Goal: Transaction & Acquisition: Download file/media

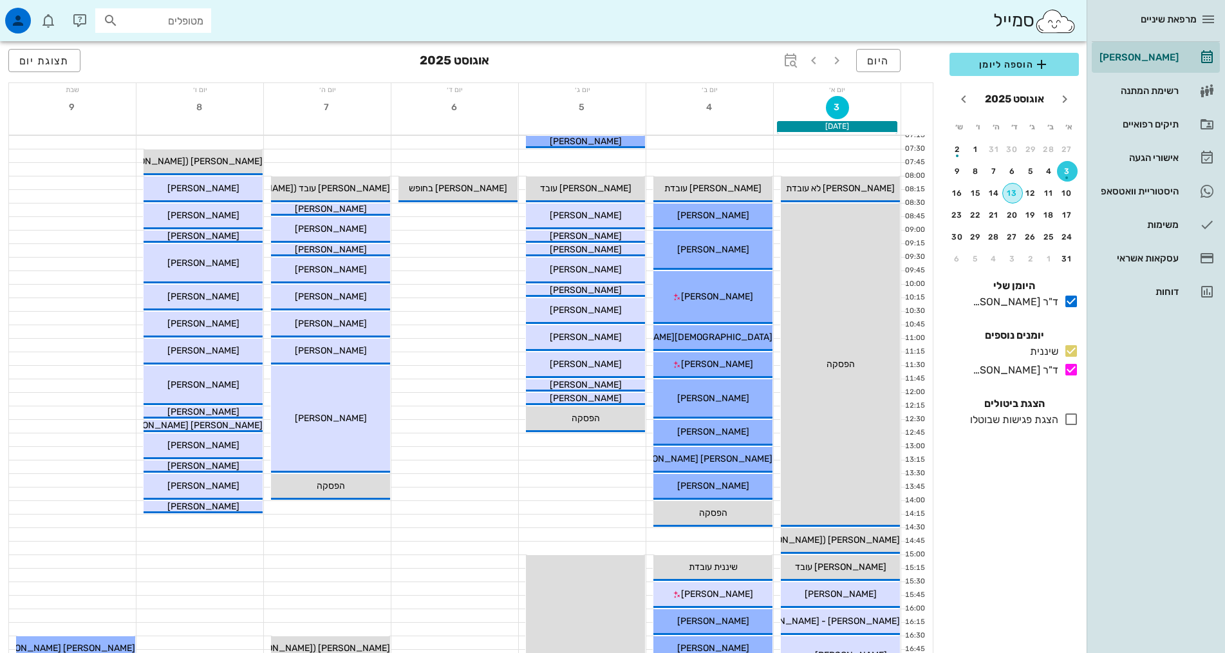
drag, startPoint x: 1011, startPoint y: 191, endPoint x: 1005, endPoint y: 195, distance: 7.3
click at [1011, 191] on div "13" at bounding box center [1012, 193] width 19 height 9
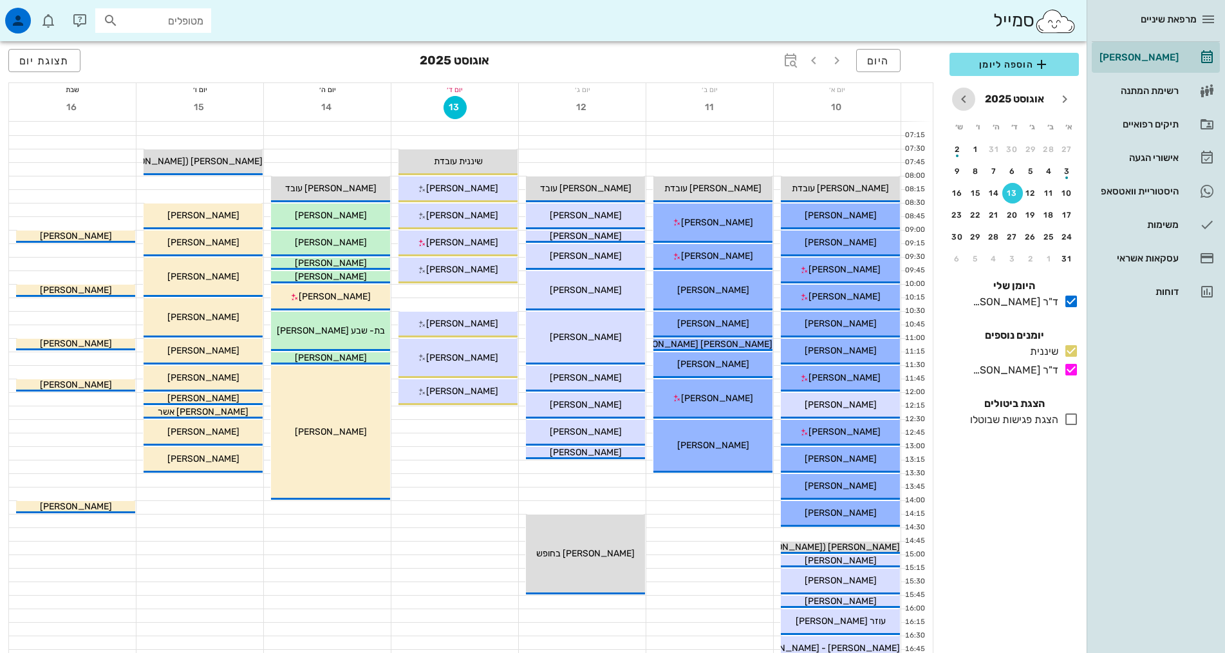
click at [962, 101] on icon "חודש הבא" at bounding box center [963, 98] width 15 height 15
click at [963, 100] on icon "חודש הבא" at bounding box center [963, 98] width 15 height 15
click at [1067, 171] on div "2" at bounding box center [1067, 171] width 21 height 9
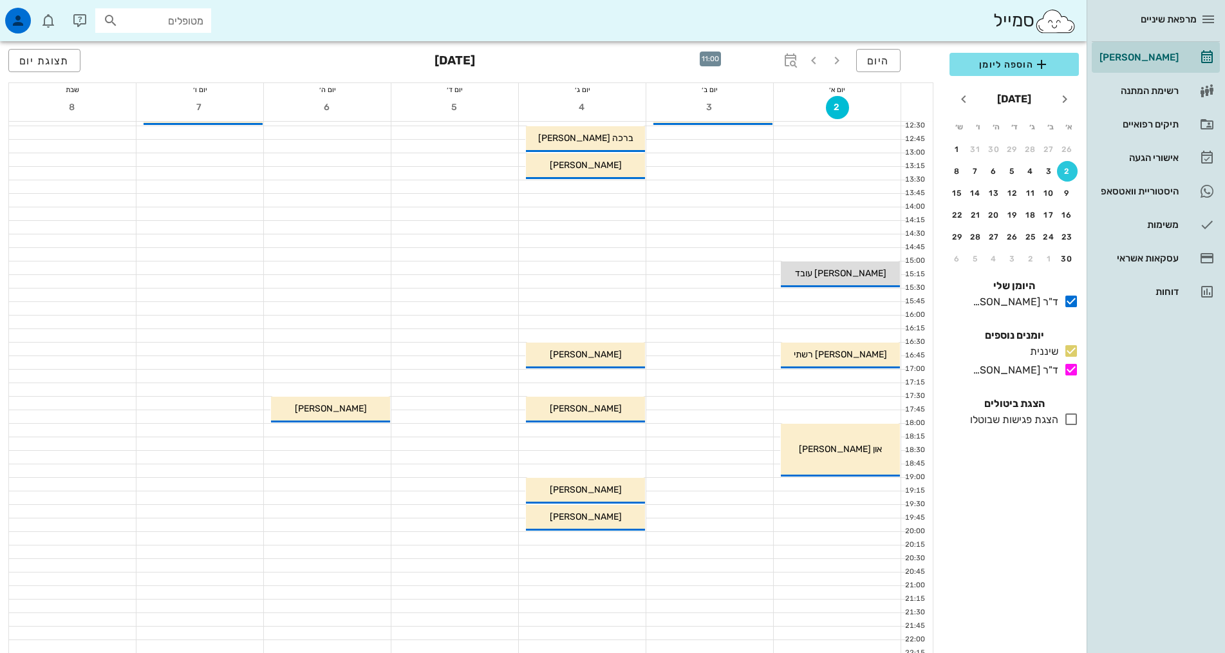
scroll to position [322, 0]
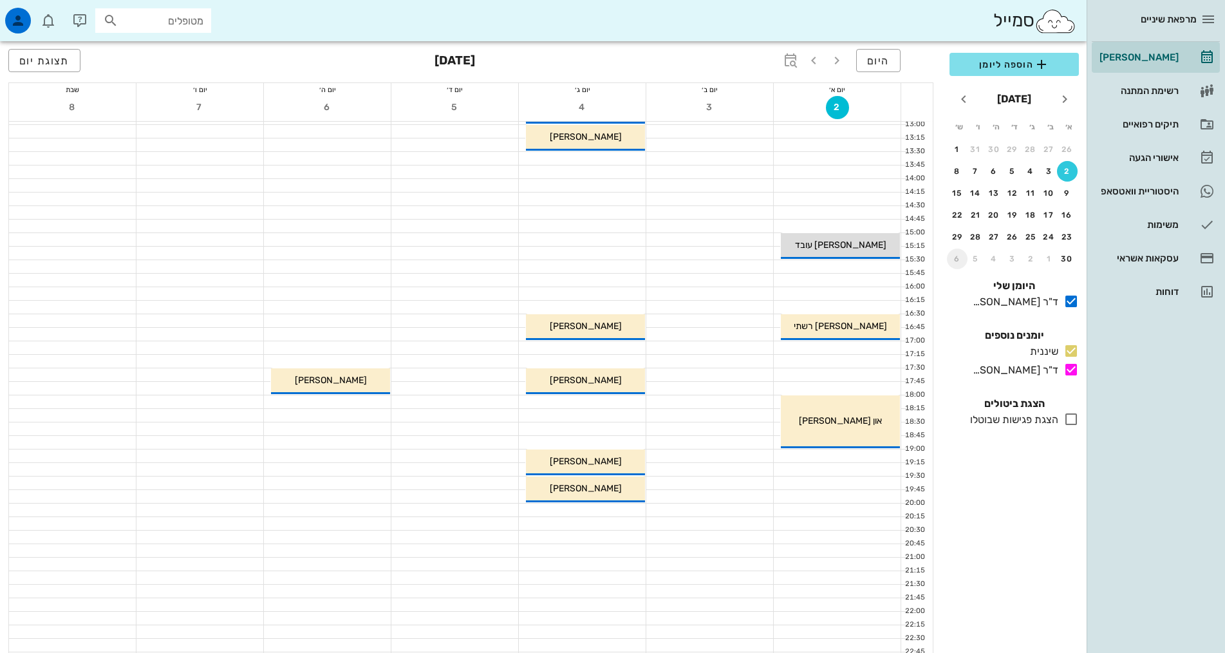
click at [955, 258] on div "6" at bounding box center [957, 258] width 21 height 9
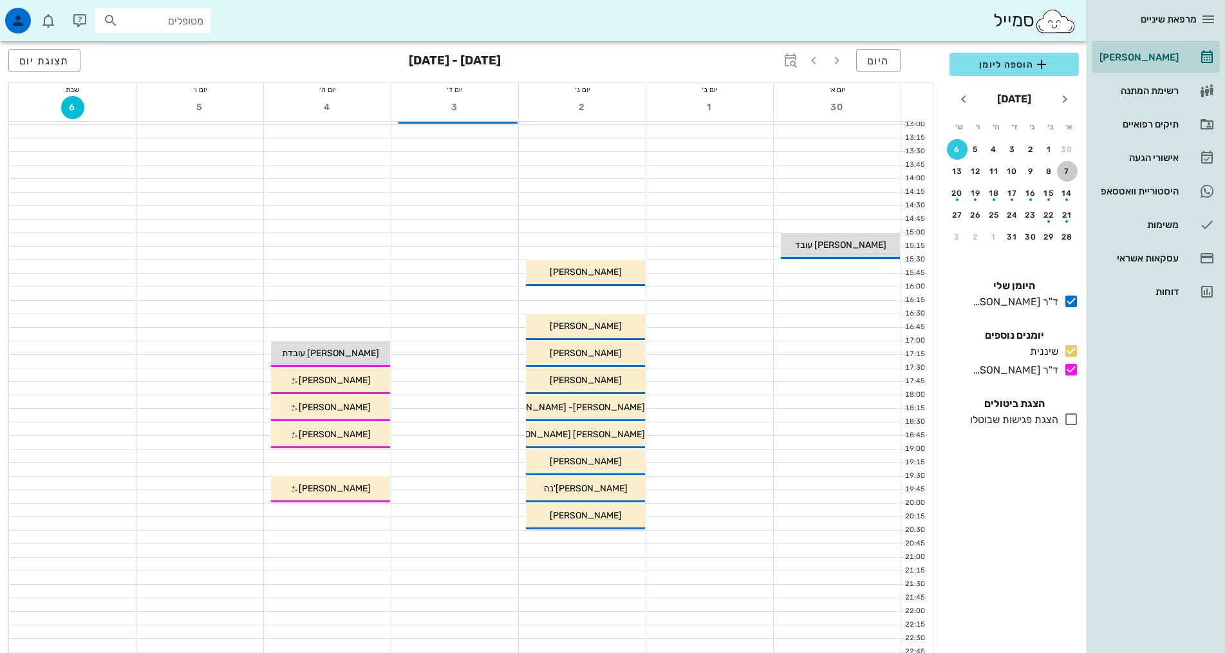
click at [1065, 173] on div "7" at bounding box center [1067, 171] width 21 height 9
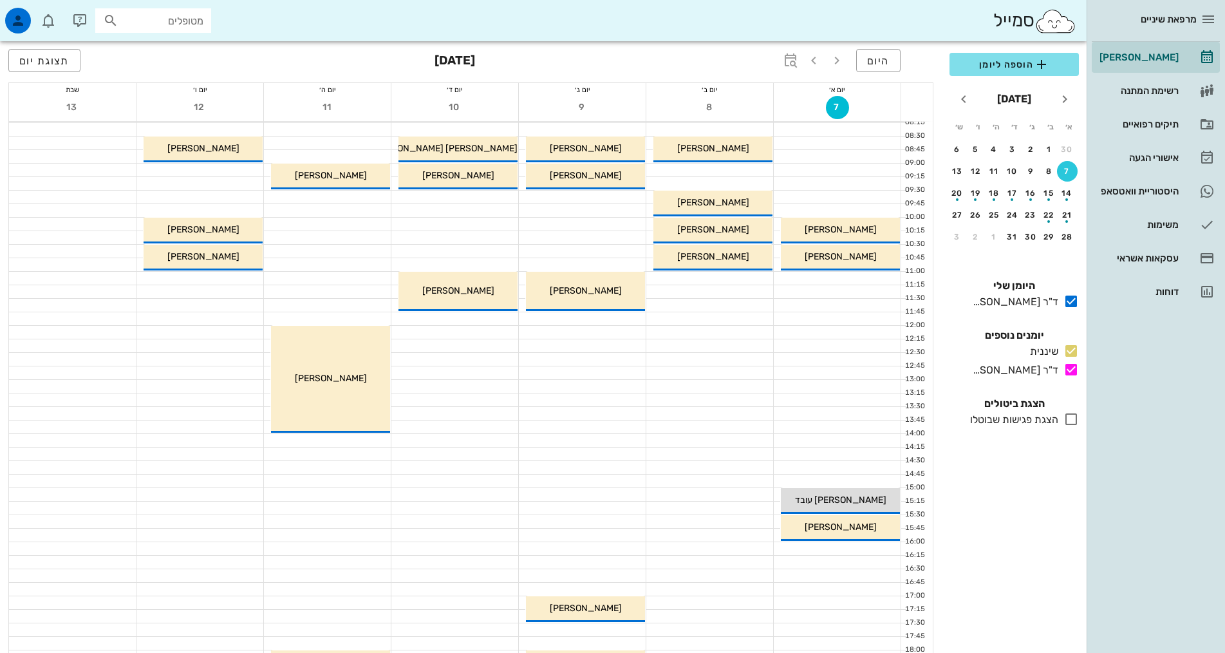
scroll to position [66, 0]
drag, startPoint x: 959, startPoint y: 238, endPoint x: 1002, endPoint y: 229, distance: 43.4
click at [958, 238] on div "3" at bounding box center [957, 236] width 21 height 9
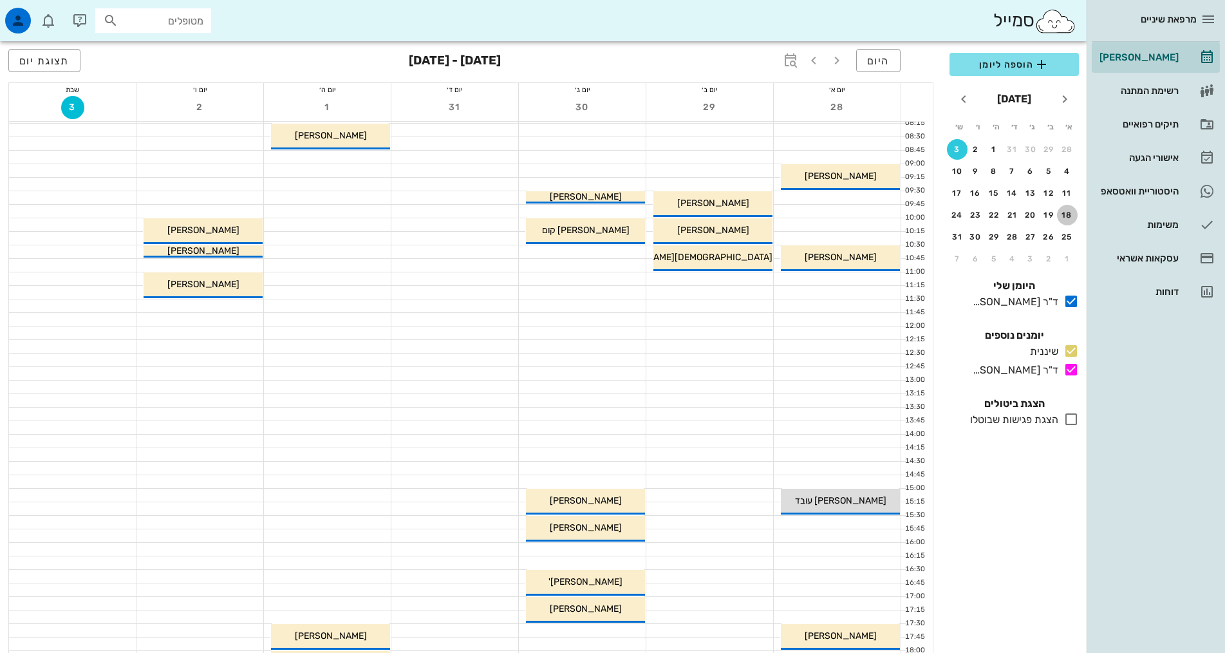
click at [1069, 214] on div "18" at bounding box center [1067, 214] width 21 height 9
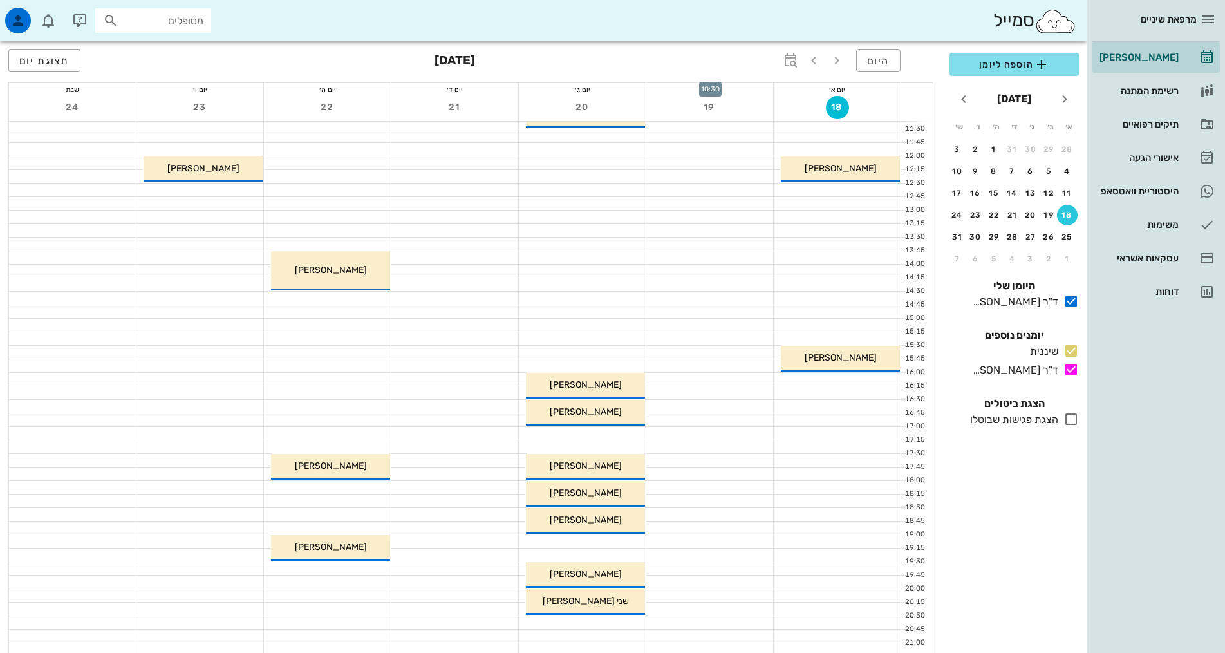
scroll to position [259, 0]
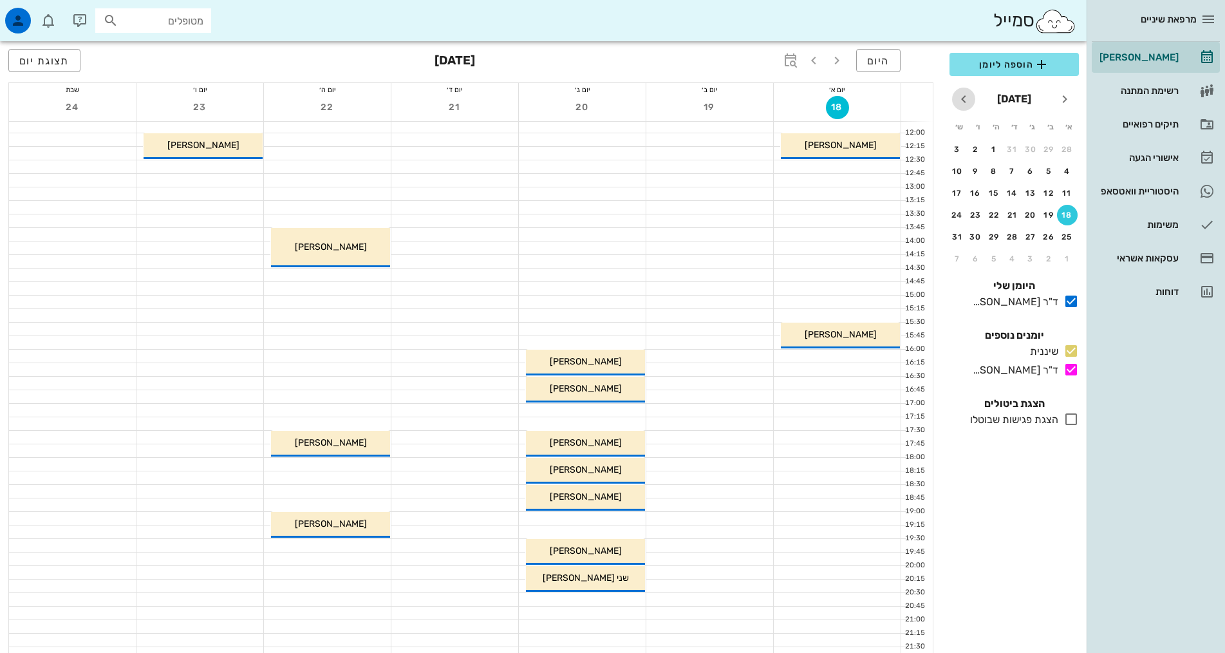
click at [962, 100] on icon "חודש הבא" at bounding box center [963, 98] width 15 height 15
click at [1066, 236] on div "26" at bounding box center [1067, 236] width 21 height 9
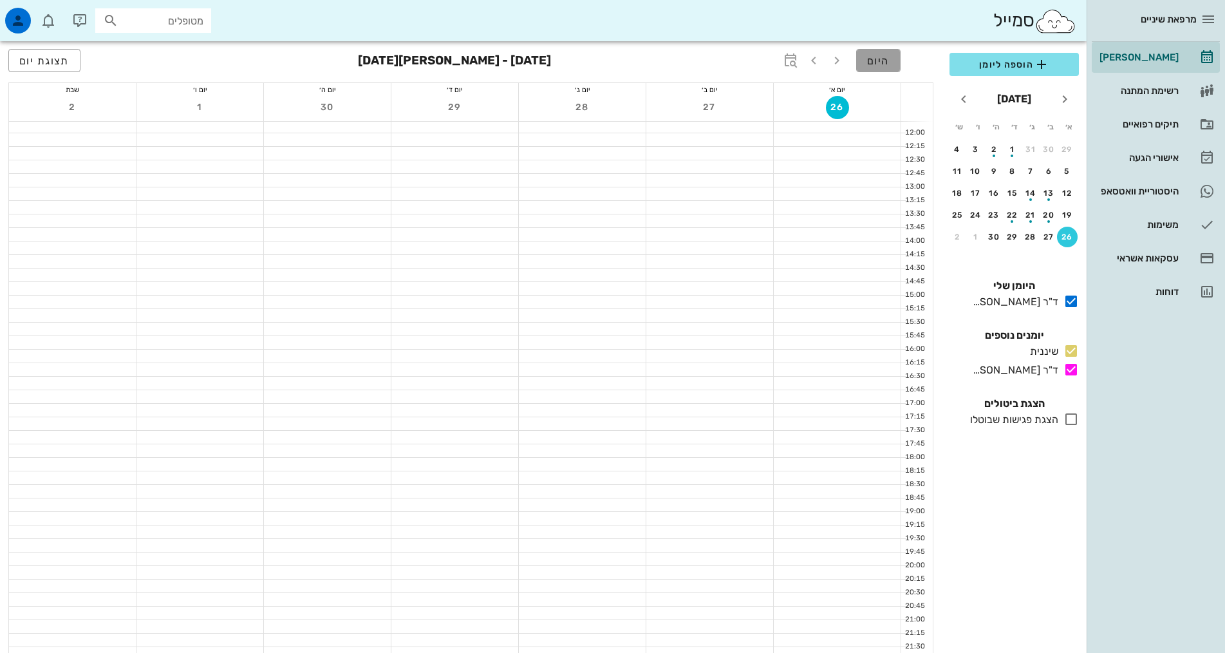
click at [884, 64] on span "היום" at bounding box center [878, 61] width 23 height 12
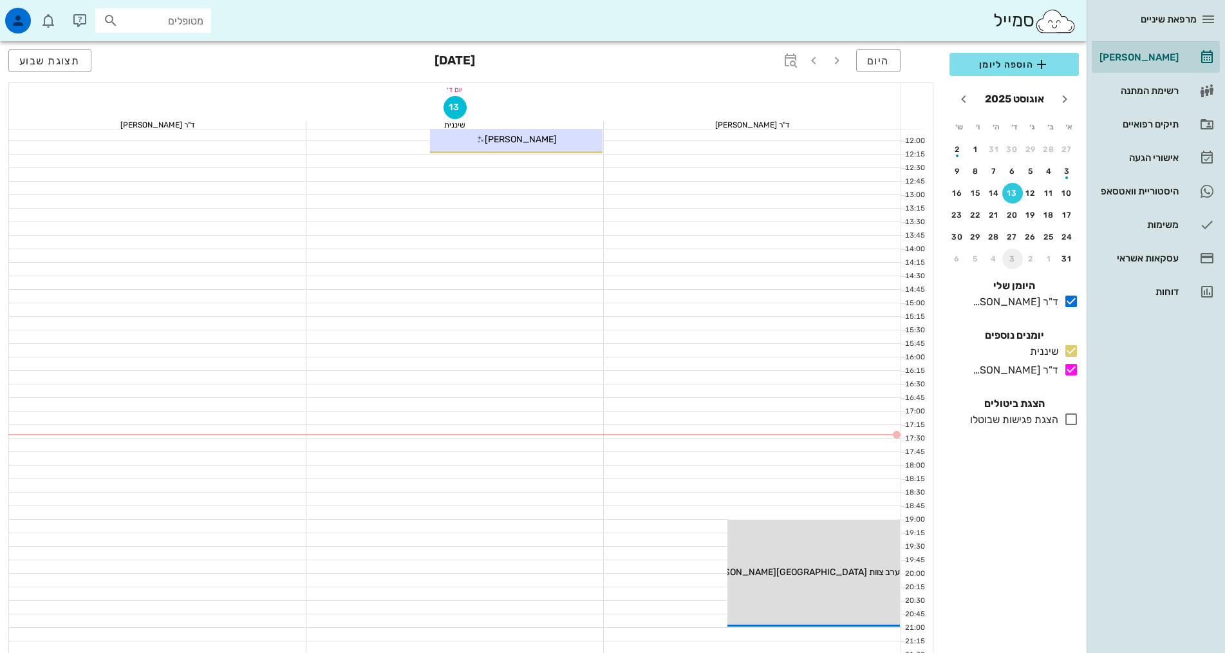
click at [1013, 260] on div "3" at bounding box center [1012, 258] width 21 height 9
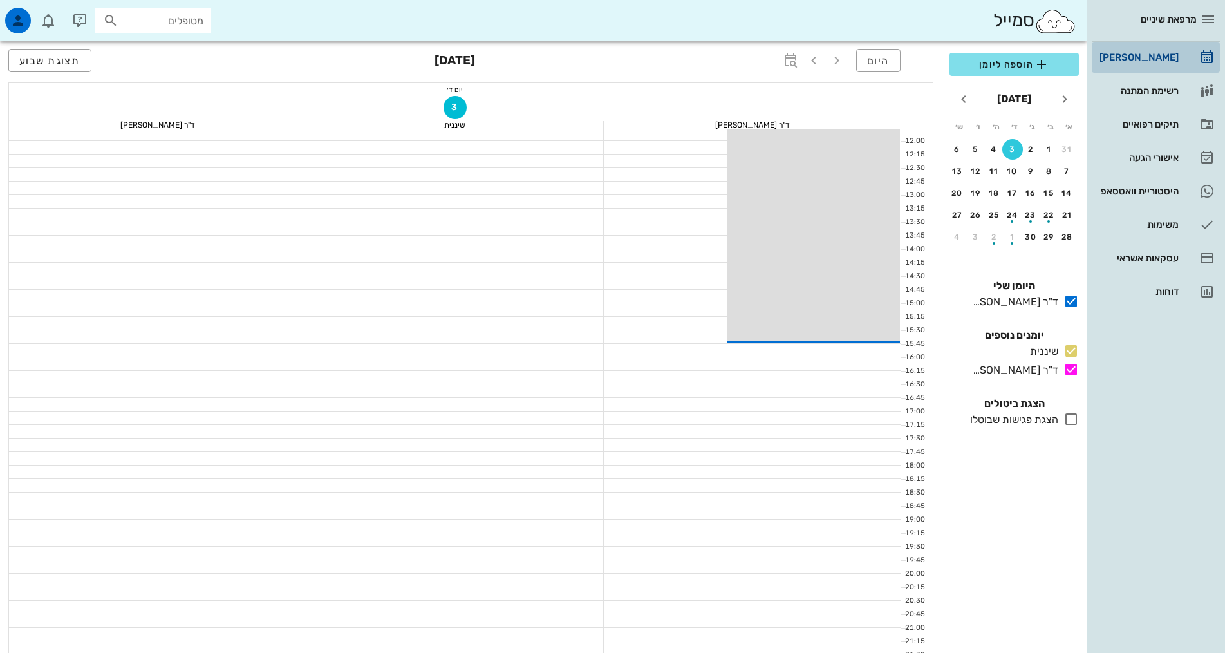
click at [1155, 53] on div "[PERSON_NAME]" at bounding box center [1138, 57] width 82 height 10
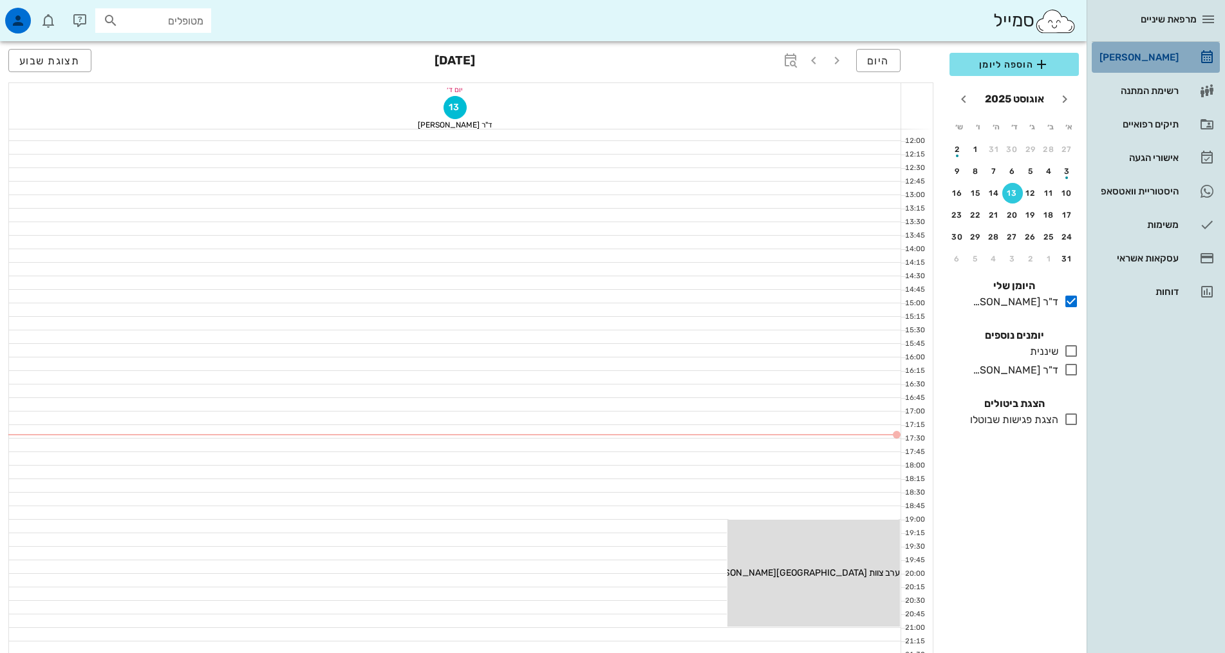
click at [1151, 57] on div "[PERSON_NAME]" at bounding box center [1138, 57] width 82 height 10
drag, startPoint x: 1071, startPoint y: 351, endPoint x: 1070, endPoint y: 362, distance: 11.0
click at [1071, 353] on icon at bounding box center [1070, 350] width 15 height 15
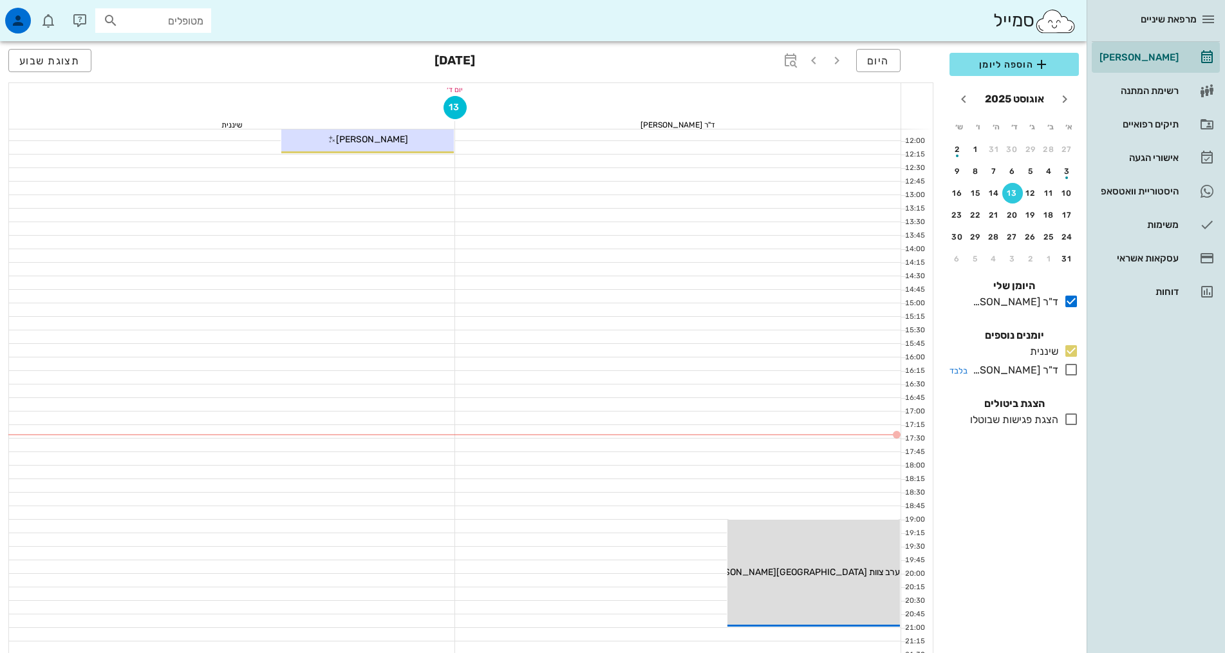
click at [1070, 367] on icon at bounding box center [1070, 369] width 15 height 15
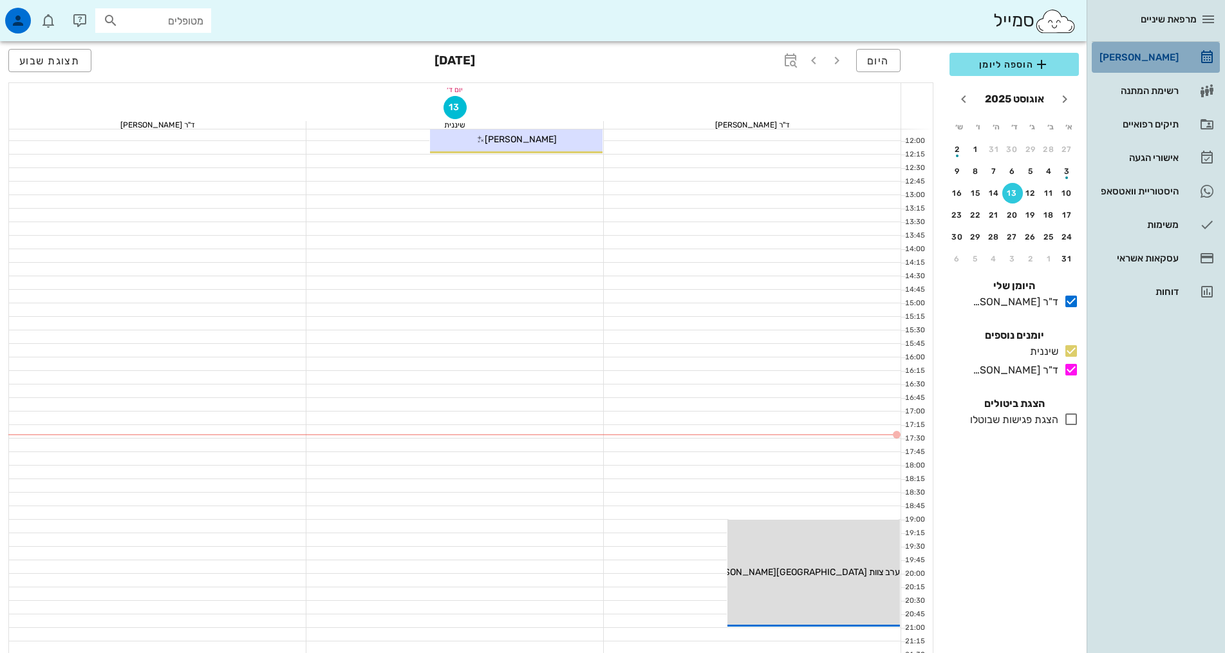
click at [1139, 53] on div "[PERSON_NAME]" at bounding box center [1138, 57] width 82 height 10
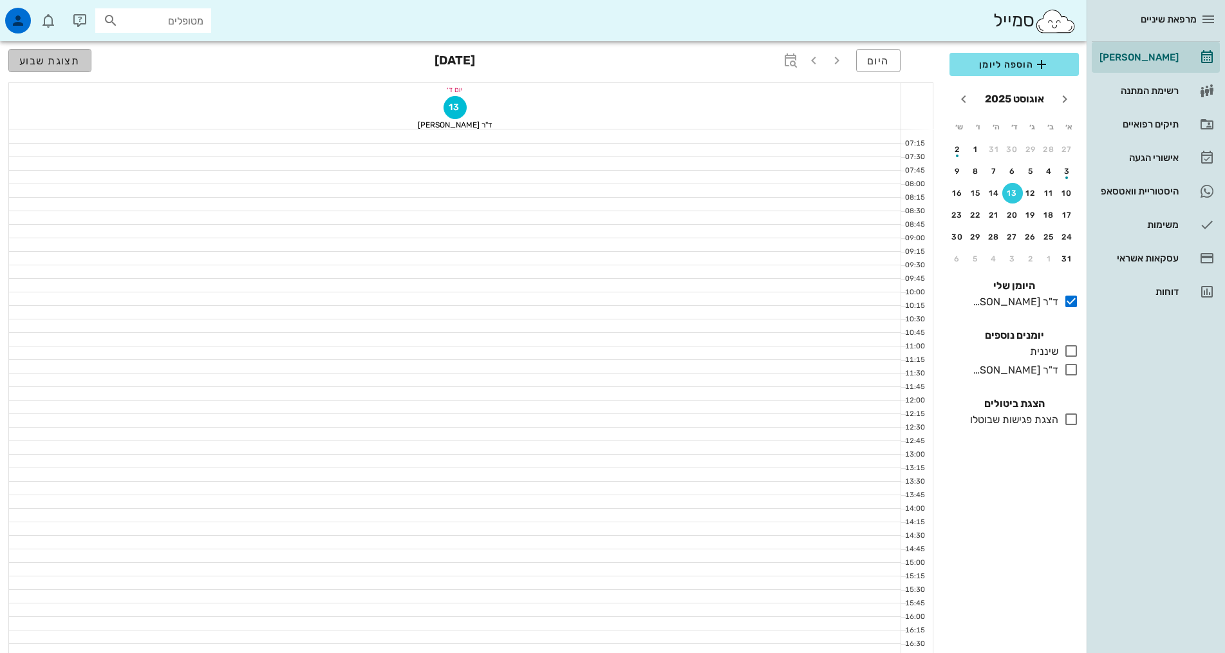
click at [41, 59] on span "תצוגת שבוע" at bounding box center [49, 61] width 61 height 12
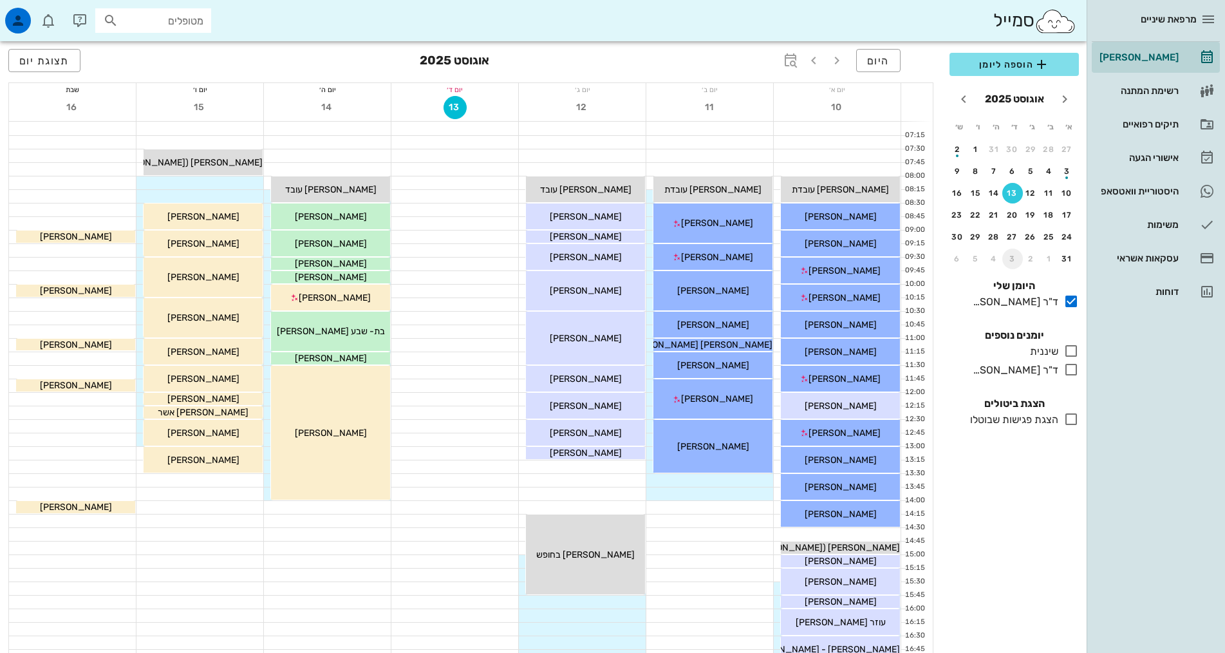
click at [1011, 261] on div "3" at bounding box center [1012, 258] width 21 height 9
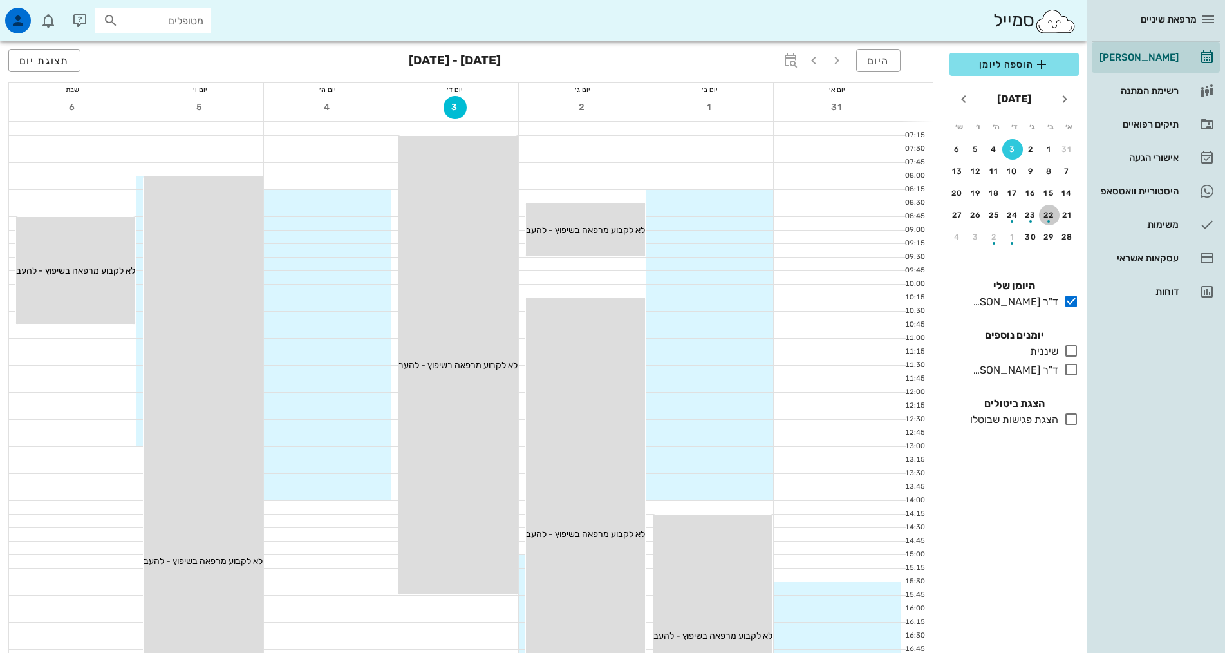
click at [1045, 216] on div "button" at bounding box center [1049, 217] width 21 height 7
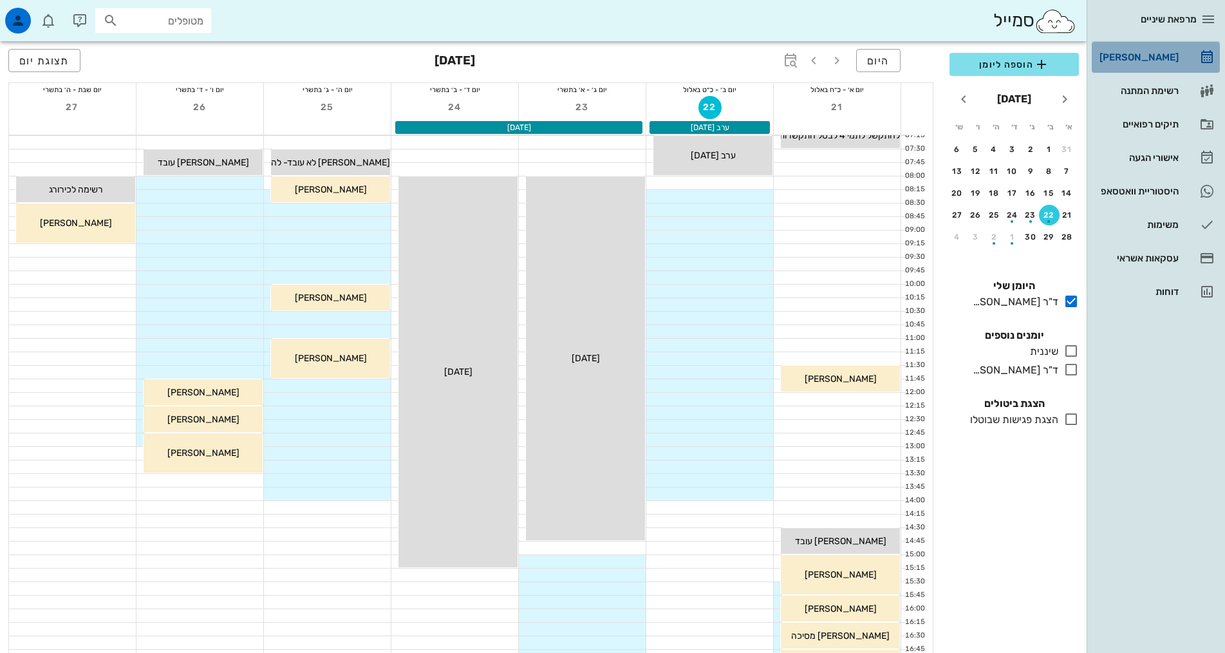
click at [1163, 56] on div "[PERSON_NAME]" at bounding box center [1138, 57] width 82 height 10
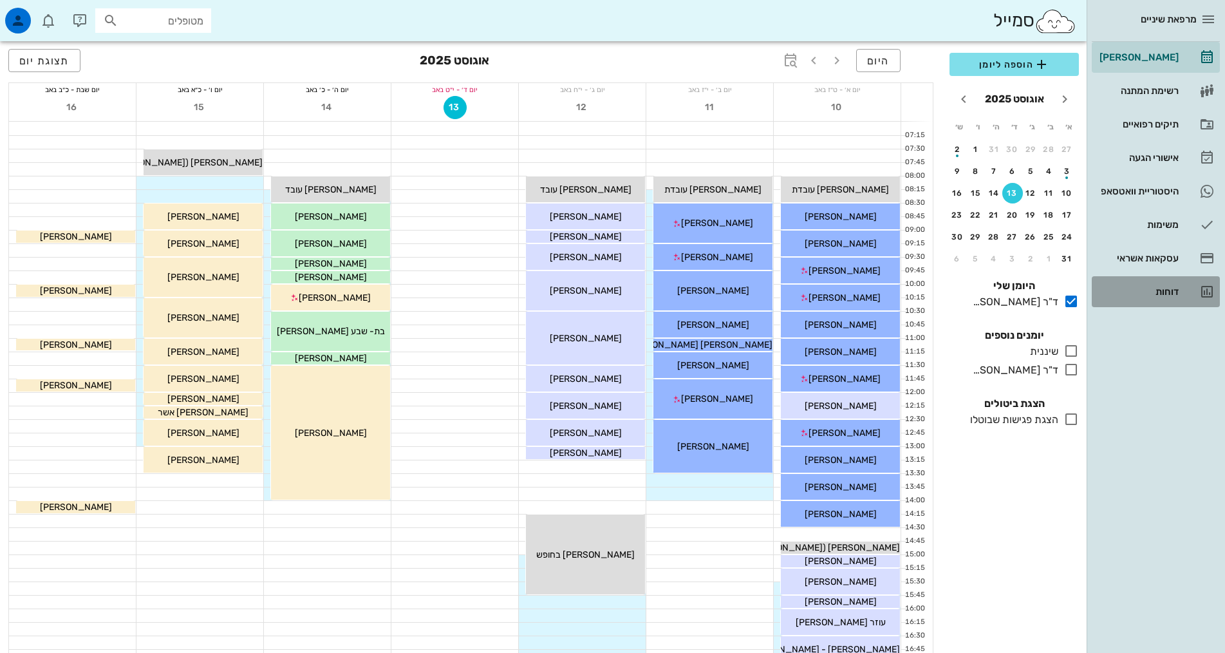
click at [1164, 292] on div "דוחות" at bounding box center [1138, 291] width 82 height 10
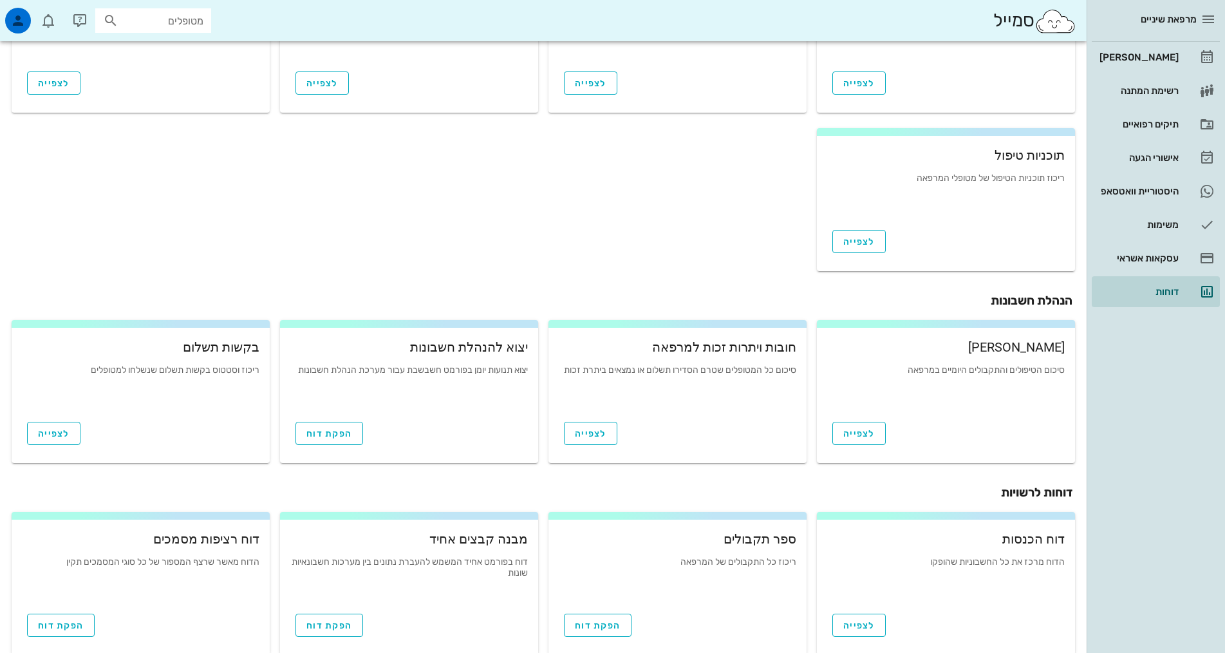
scroll to position [299, 0]
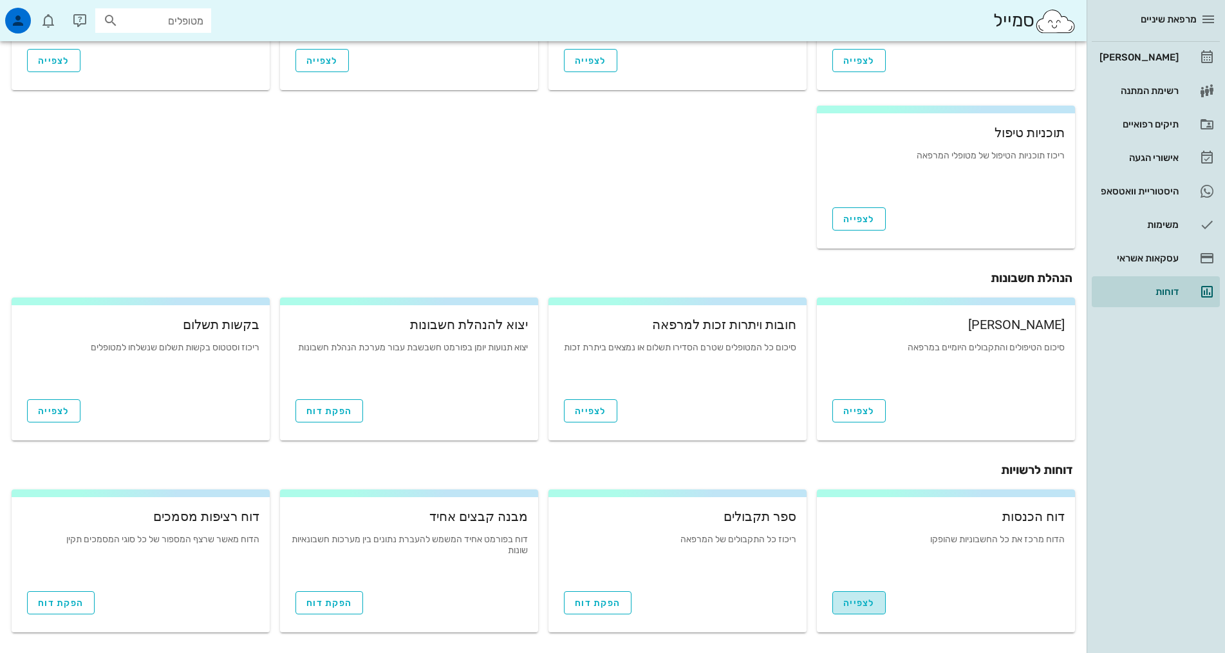
click at [865, 604] on span "לצפייה" at bounding box center [859, 602] width 32 height 11
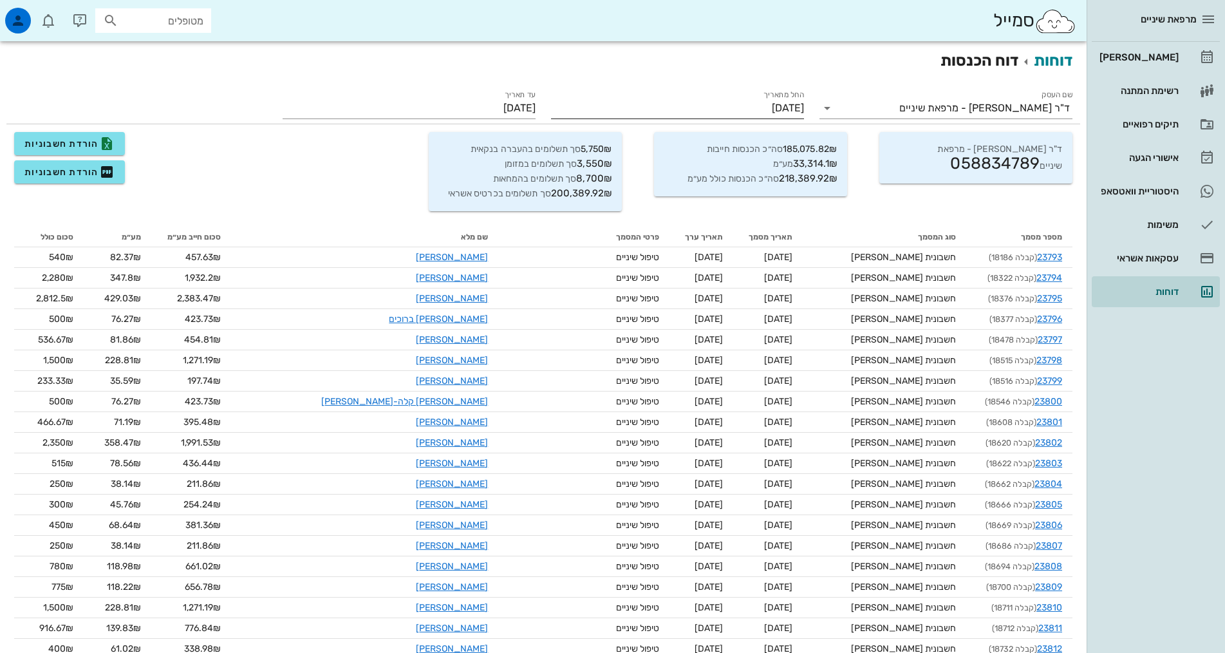
click at [804, 112] on input "01/08/2025" at bounding box center [677, 108] width 253 height 21
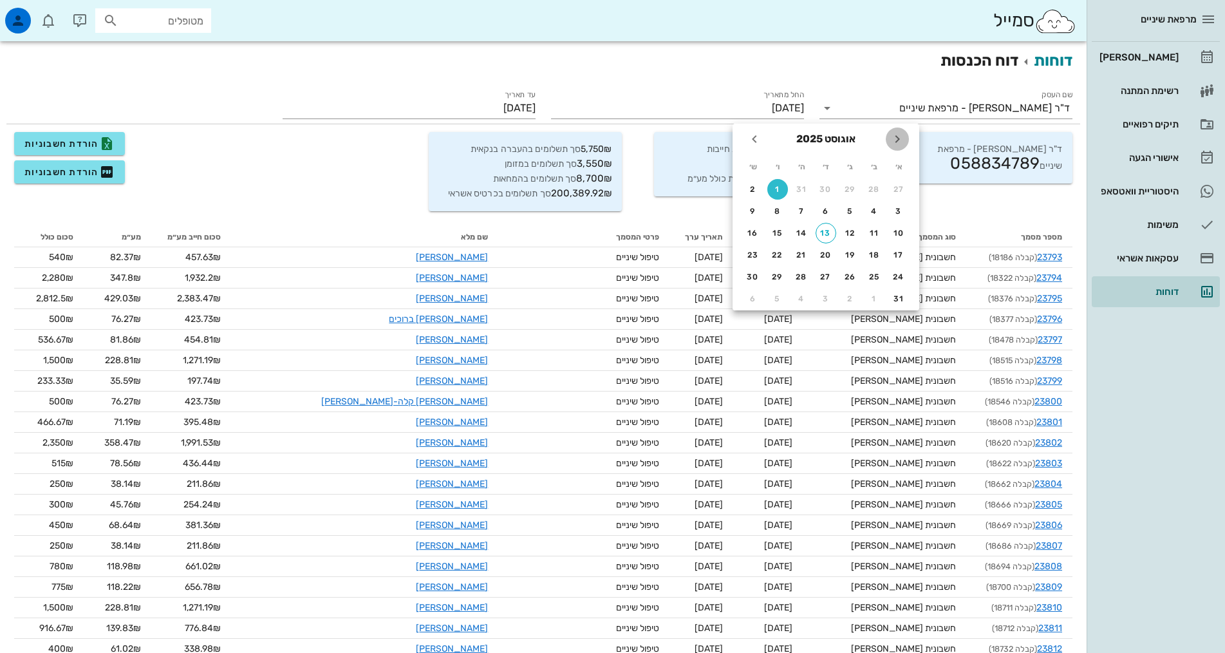
click at [898, 140] on icon "חודש שעבר" at bounding box center [897, 138] width 15 height 15
click at [851, 191] on div "1" at bounding box center [850, 189] width 21 height 9
type input "[DATE]"
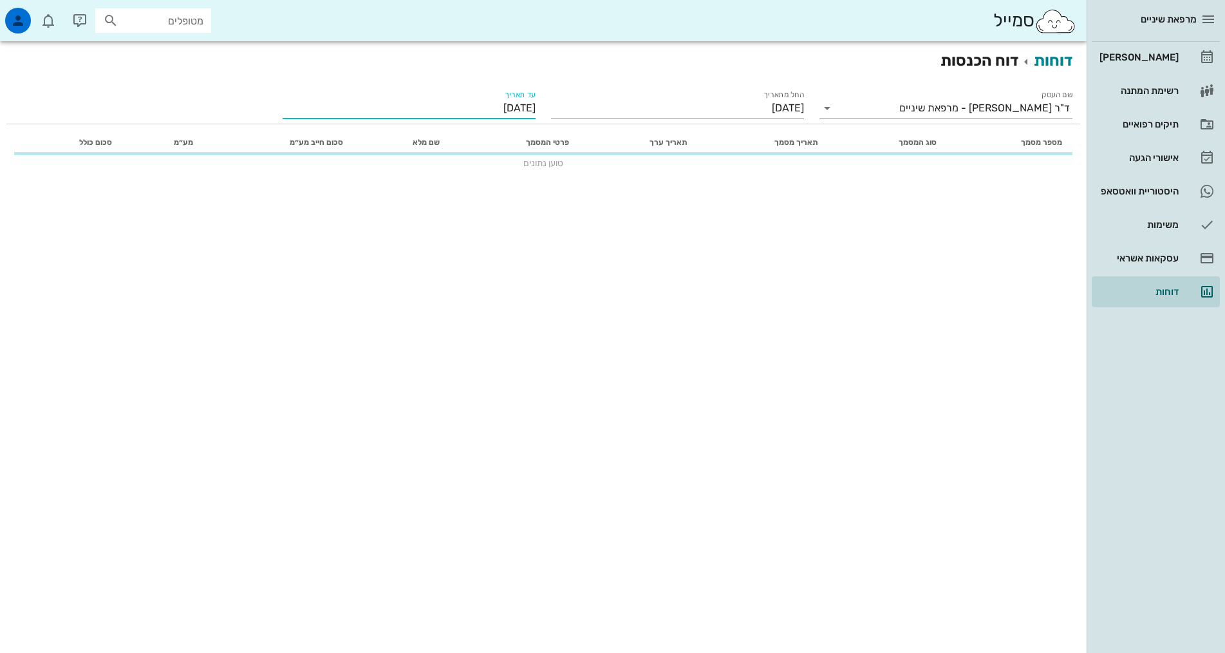
click at [536, 110] on input "13/08/2025" at bounding box center [409, 108] width 253 height 21
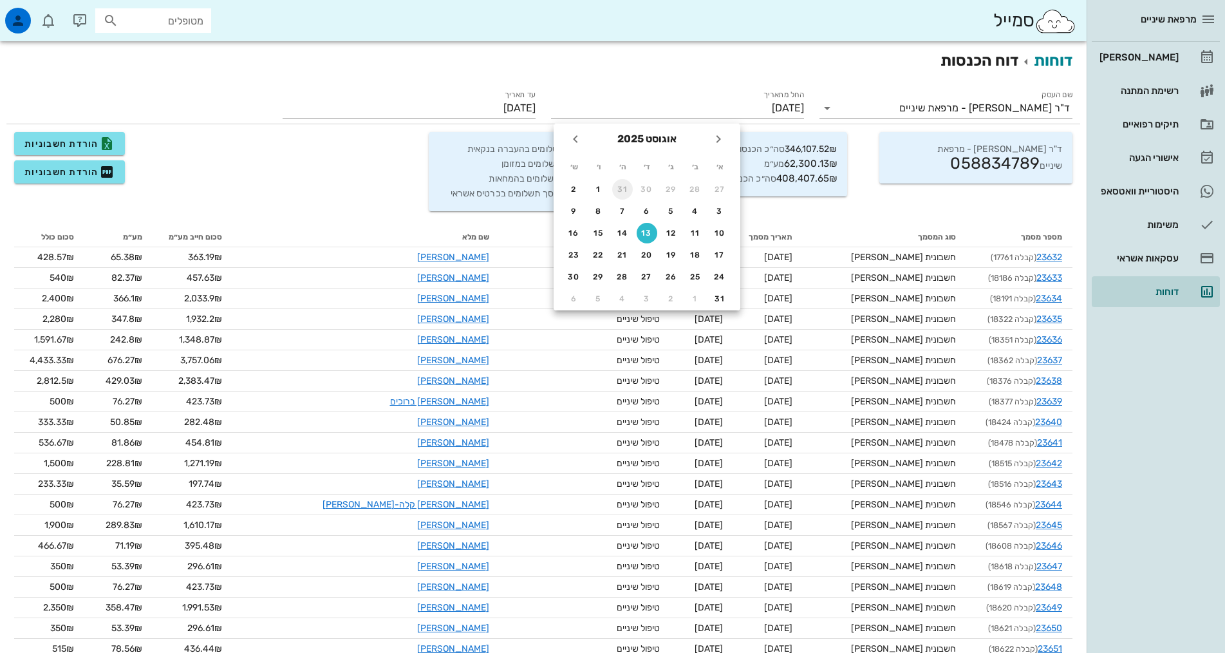
click at [624, 189] on div "31" at bounding box center [622, 189] width 21 height 9
type input "[DATE]"
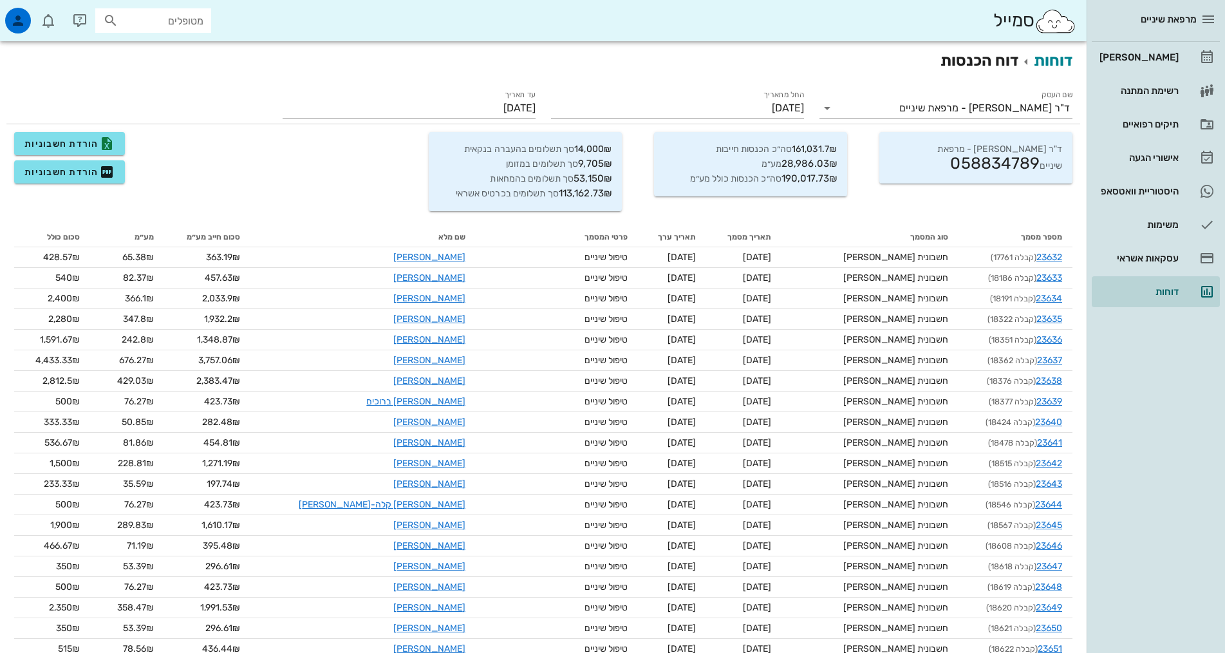
drag, startPoint x: 109, startPoint y: 0, endPoint x: 388, endPoint y: 71, distance: 288.3
click at [388, 71] on h2 "דוחות דוח הכנסות" at bounding box center [543, 60] width 1058 height 23
click at [88, 176] on span "הורדת חשבוניות" at bounding box center [69, 171] width 90 height 15
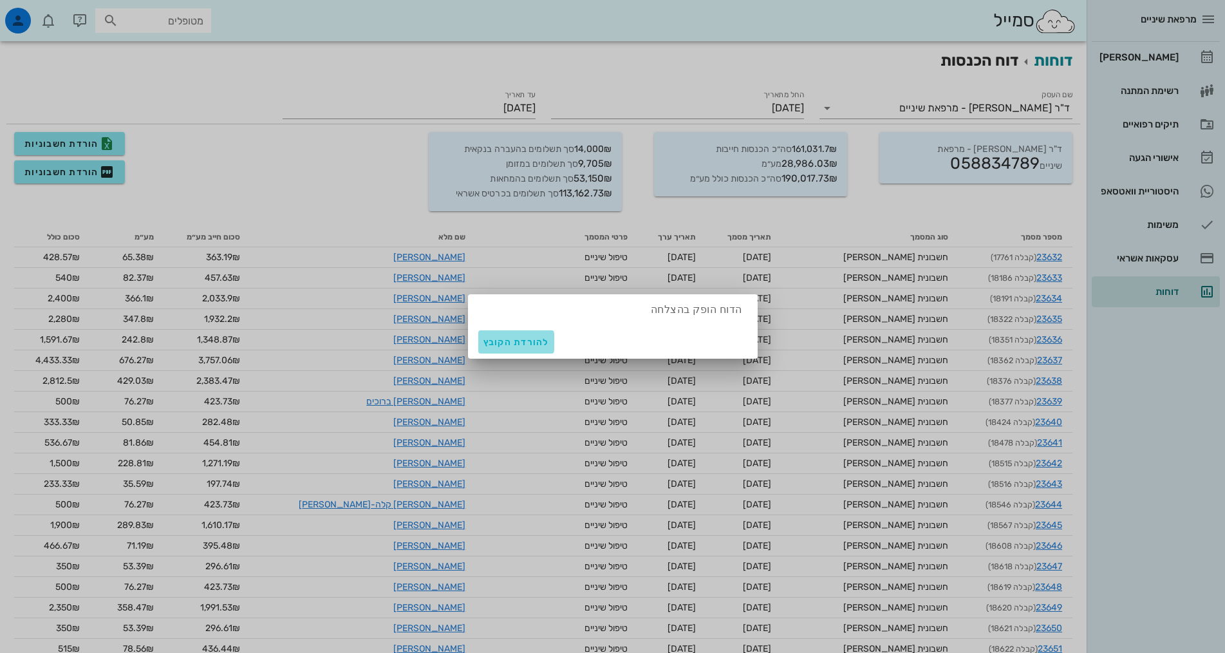
click at [492, 343] on span "להורדת הקובץ" at bounding box center [516, 342] width 66 height 11
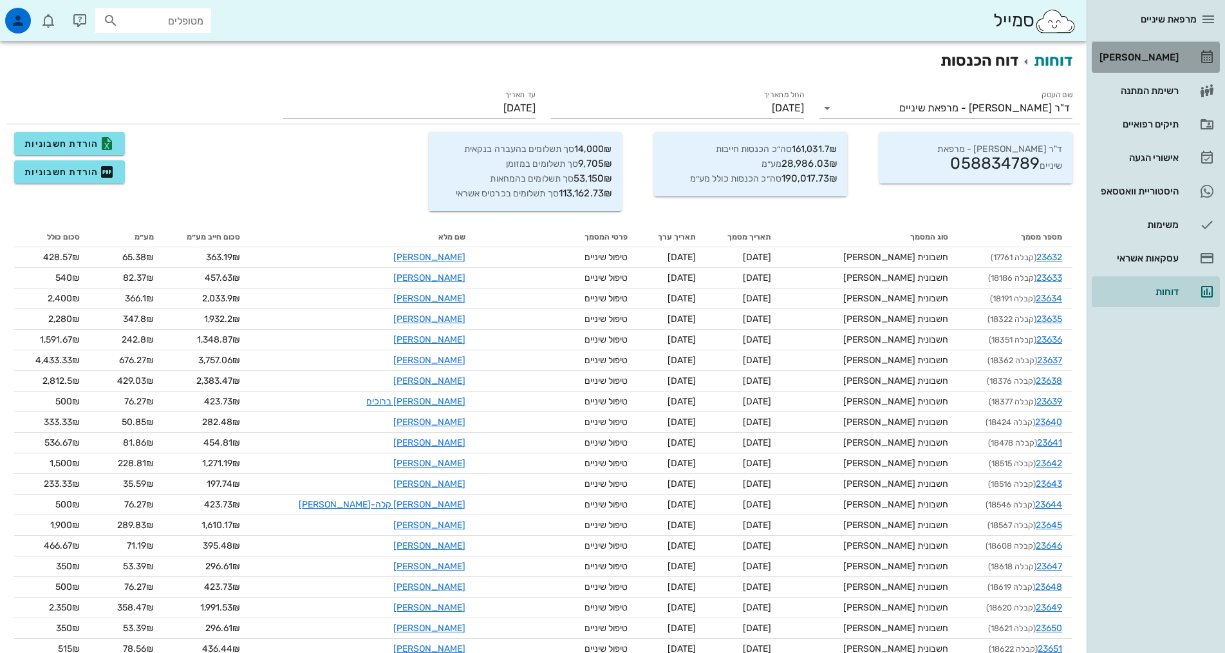
click at [1160, 55] on div "[PERSON_NAME]" at bounding box center [1138, 57] width 82 height 10
